Goal: Information Seeking & Learning: Learn about a topic

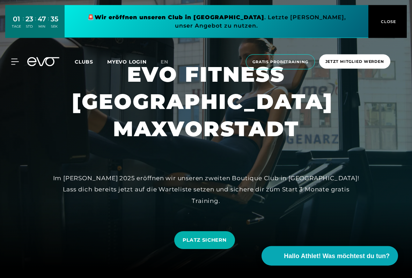
scroll to position [6, 0]
click at [388, 25] on button "CLOSE" at bounding box center [387, 21] width 38 height 33
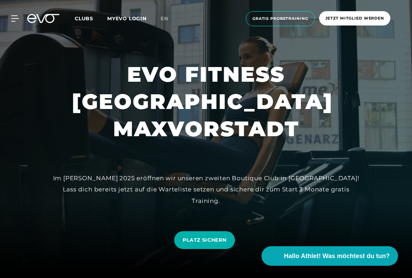
click at [13, 16] on icon at bounding box center [14, 19] width 7 height 6
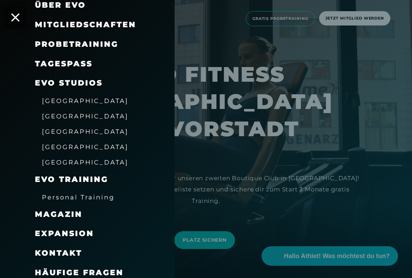
scroll to position [58, 0]
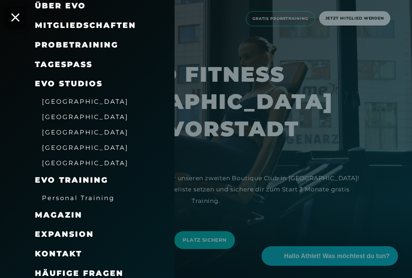
click at [90, 180] on span "EVO Training" at bounding box center [71, 179] width 73 height 9
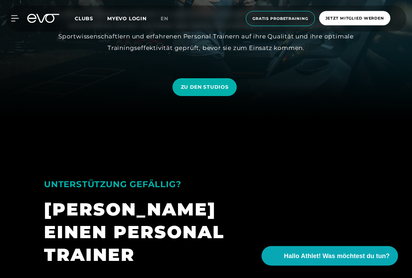
scroll to position [159, 0]
click at [205, 86] on span "ZU DEN STUDIOS" at bounding box center [205, 86] width 48 height 7
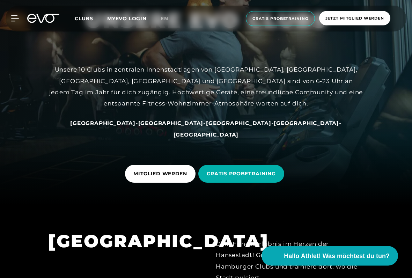
scroll to position [73, 0]
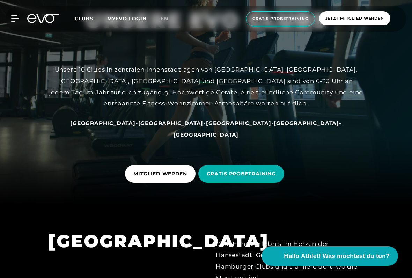
click at [274, 126] on span "[GEOGRAPHIC_DATA]" at bounding box center [306, 123] width 65 height 7
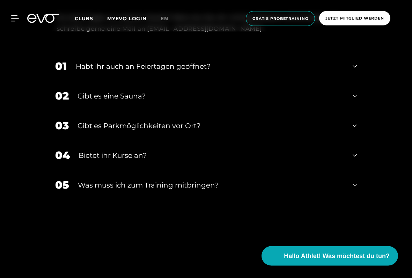
scroll to position [2108, 0]
click at [361, 93] on div "02 Gibt es eine Sauna?" at bounding box center [205, 95] width 315 height 30
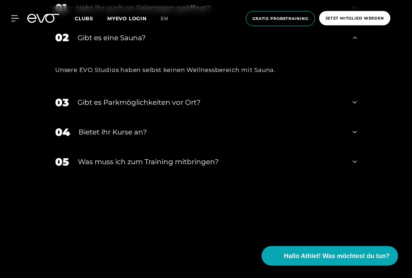
scroll to position [2167, 0]
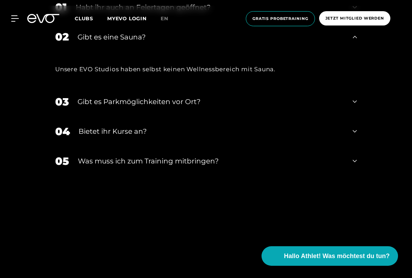
click at [356, 153] on div "05 Was muss ich zum Training mitbringen?" at bounding box center [205, 161] width 315 height 30
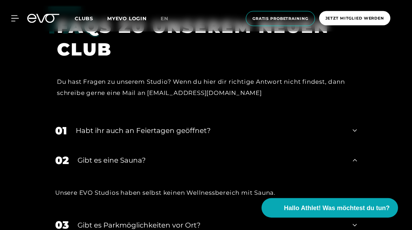
scroll to position [1962, 0]
